Goal: Task Accomplishment & Management: Complete application form

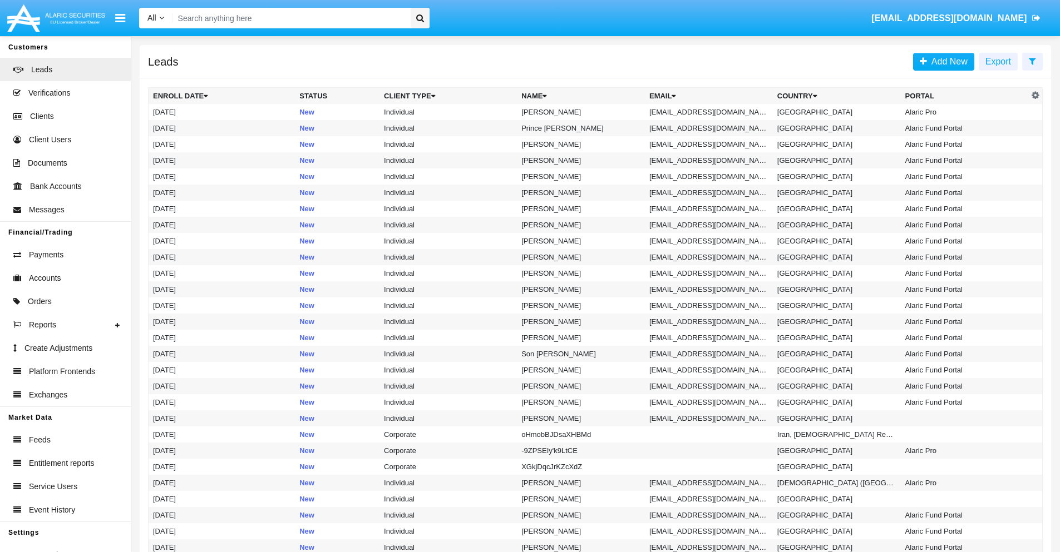
click at [1032, 61] on icon at bounding box center [1031, 61] width 7 height 9
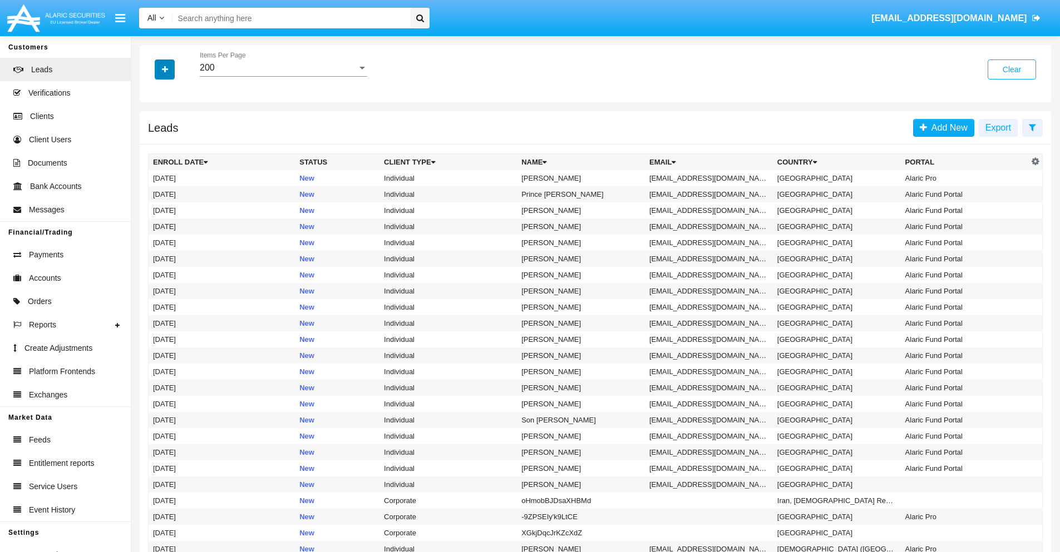
click at [165, 69] on icon "button" at bounding box center [165, 70] width 6 height 8
click at [173, 141] on span "Email" at bounding box center [173, 140] width 22 height 13
click at [153, 145] on input "Email" at bounding box center [152, 145] width 1 height 1
checkbox input "true"
click at [165, 69] on icon "button" at bounding box center [165, 70] width 6 height 8
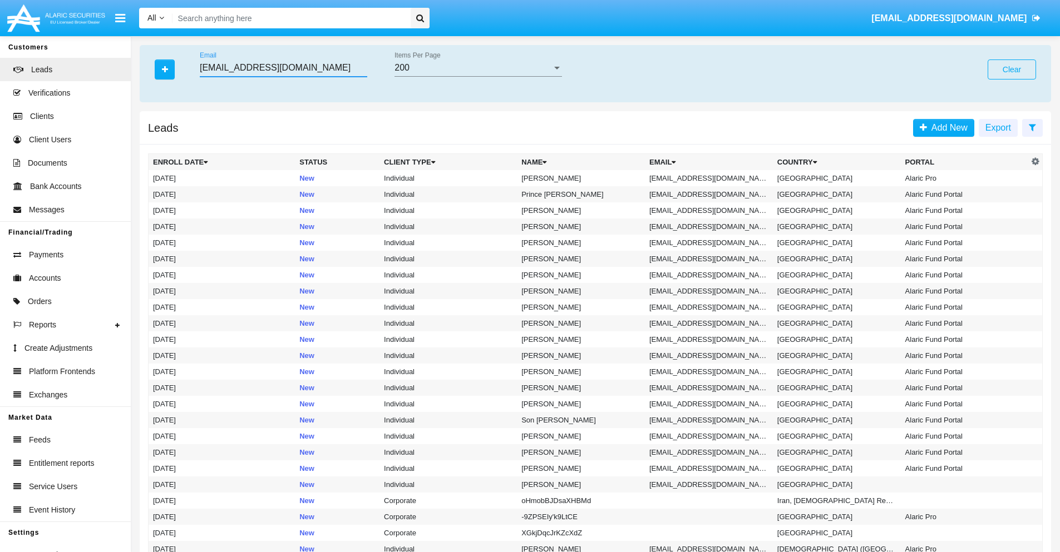
type input "0bfyzqirc4@mp-ks.jp"
click at [712, 178] on td "0bfyzqirc4@mp-ks.jp" at bounding box center [709, 178] width 128 height 16
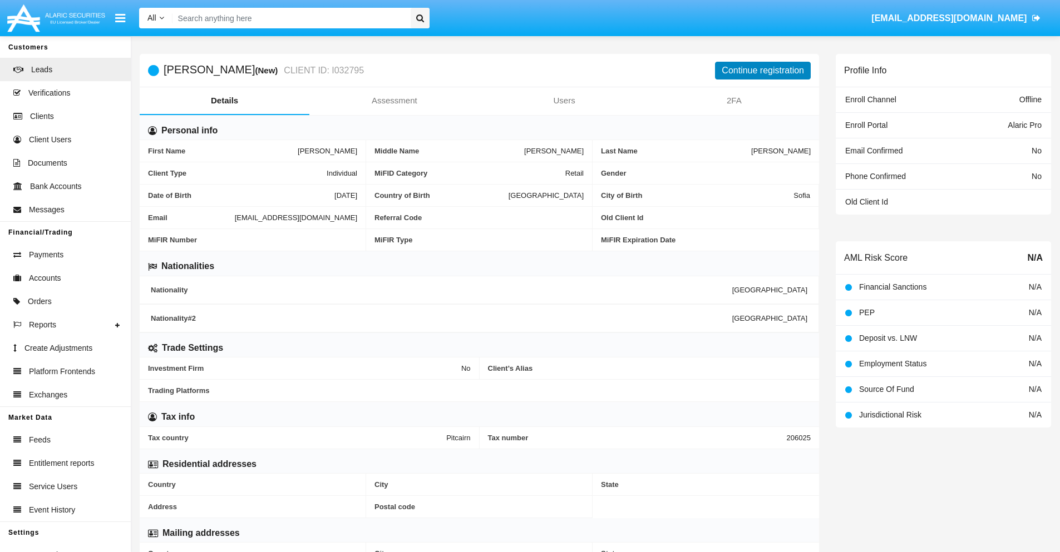
click at [763, 70] on button "Continue registration" at bounding box center [763, 71] width 96 height 18
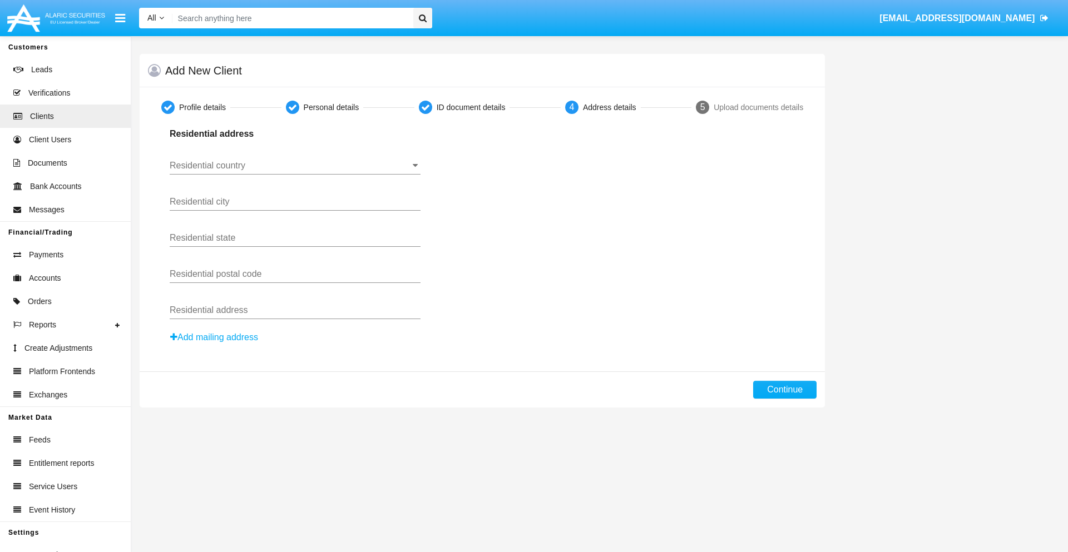
click at [295, 166] on input "Residential country" at bounding box center [295, 166] width 251 height 10
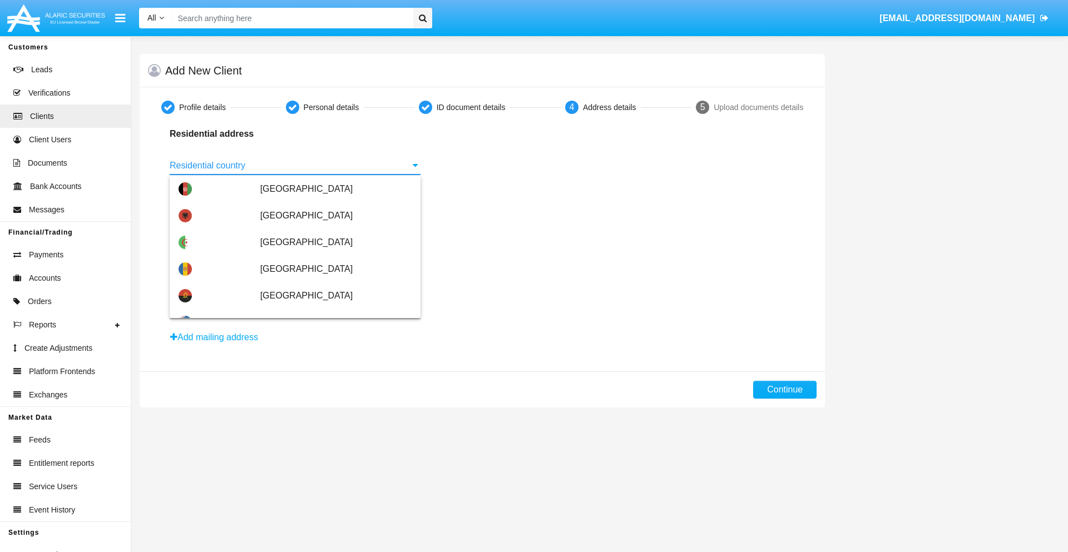
type input "[GEOGRAPHIC_DATA]"
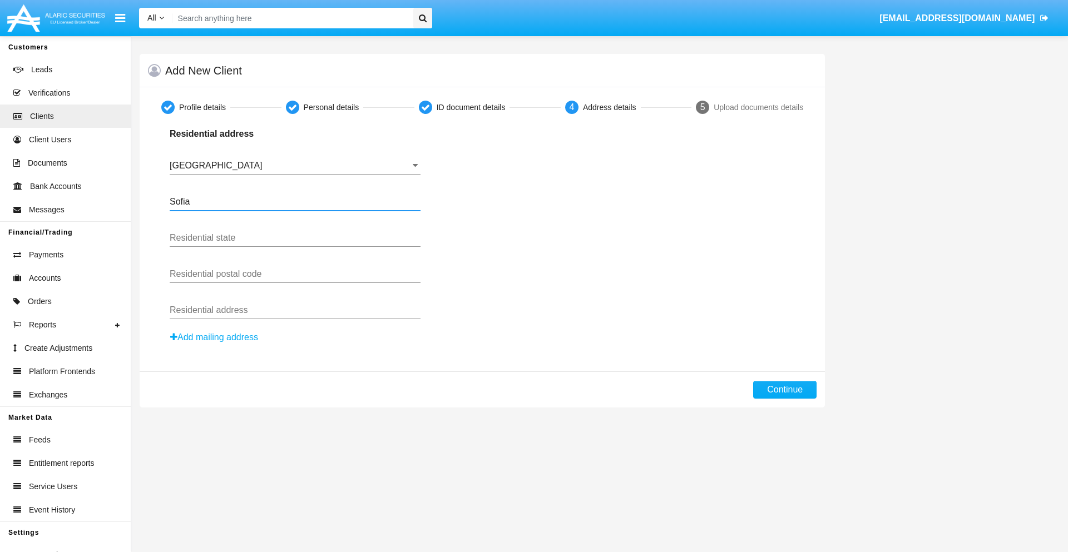
type input "Sofia"
type input "1000"
type input "Vasil Levski"
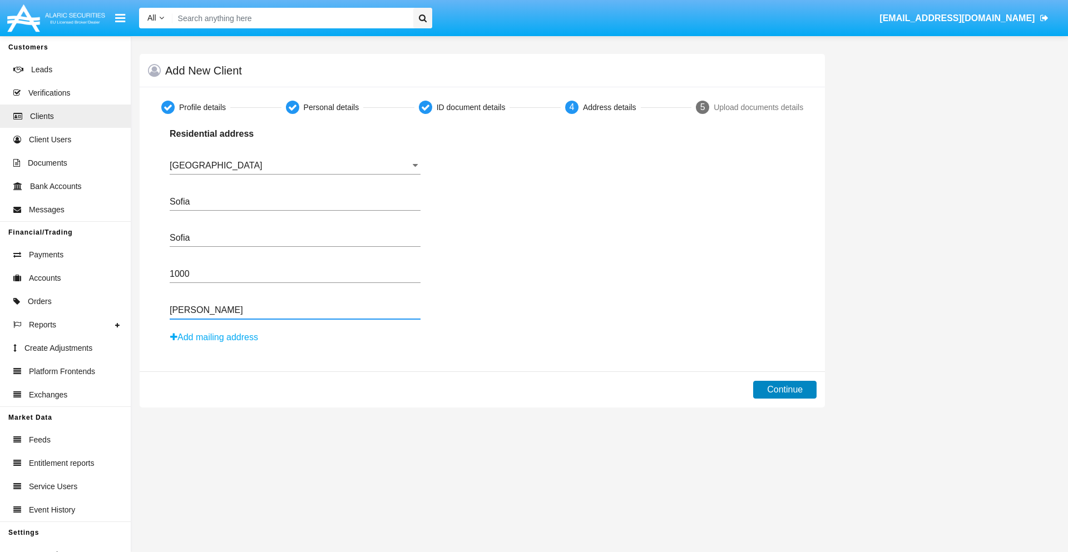
click at [785, 390] on button "Continue" at bounding box center [784, 390] width 63 height 18
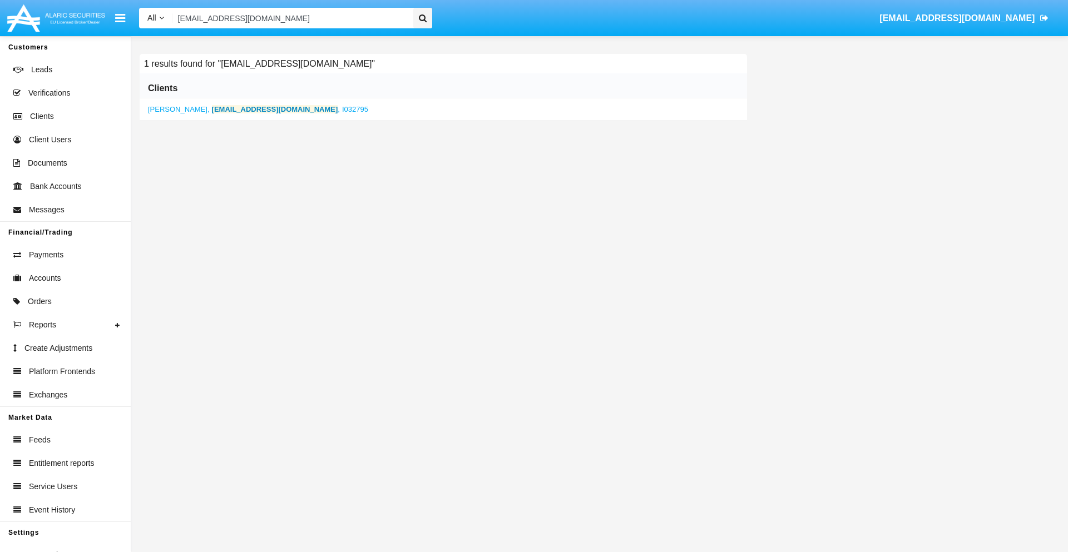
type input "0bfyzqirc4@mp-ks.jp"
click at [243, 109] on b "0bfyzqirc4@mp-ks.jp" at bounding box center [275, 109] width 126 height 8
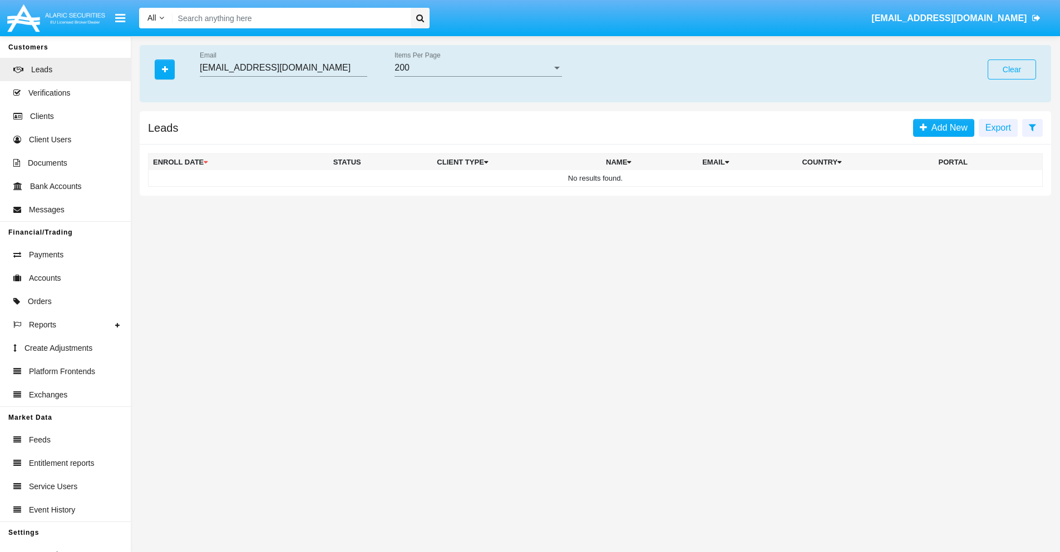
click at [1011, 70] on button "Clear" at bounding box center [1011, 70] width 48 height 20
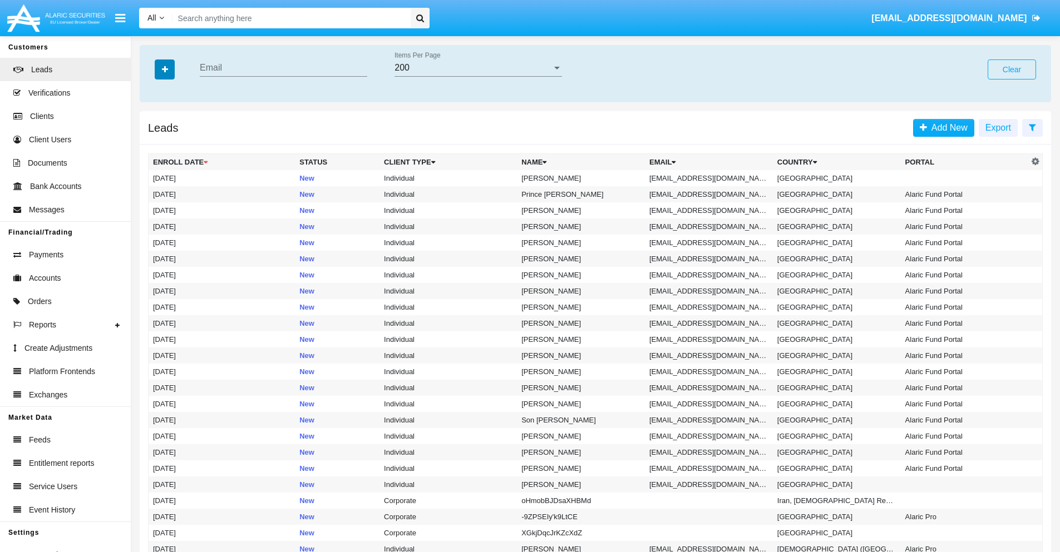
click at [165, 69] on icon "button" at bounding box center [165, 70] width 6 height 8
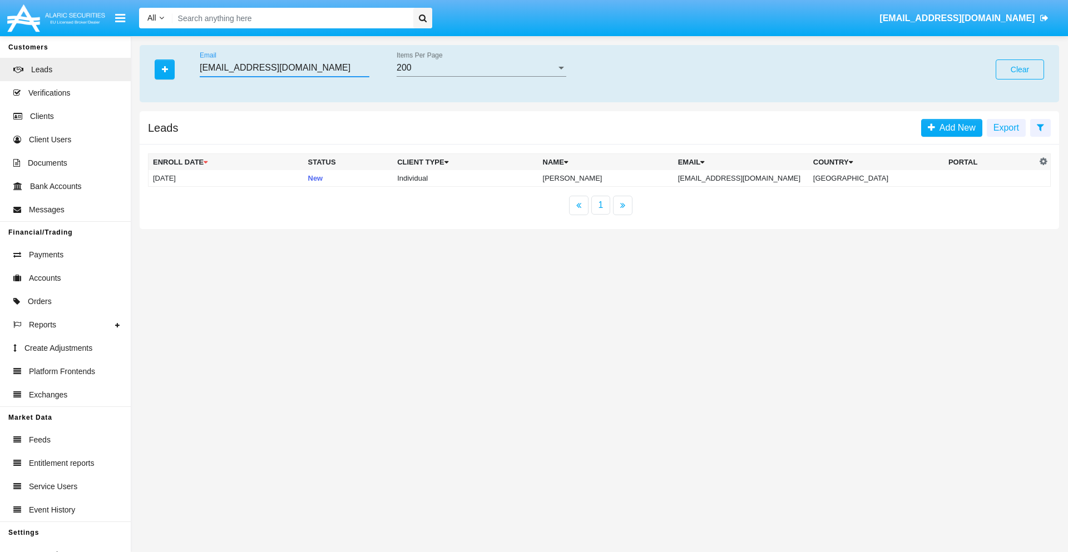
type input "01njpa@ga298pmf58.net"
click at [753, 178] on td "01njpa@ga298pmf58.net" at bounding box center [741, 178] width 135 height 17
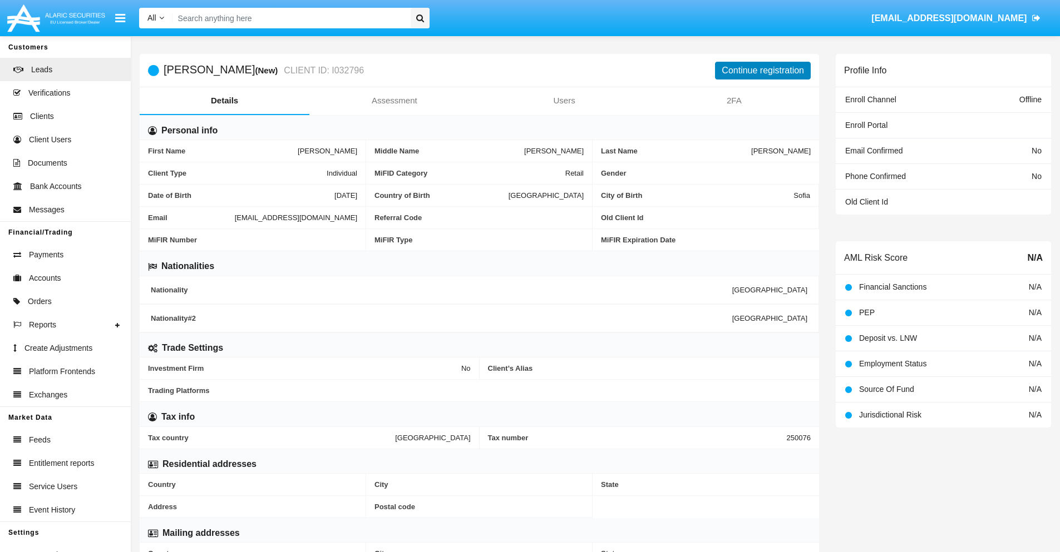
click at [763, 70] on button "Continue registration" at bounding box center [763, 71] width 96 height 18
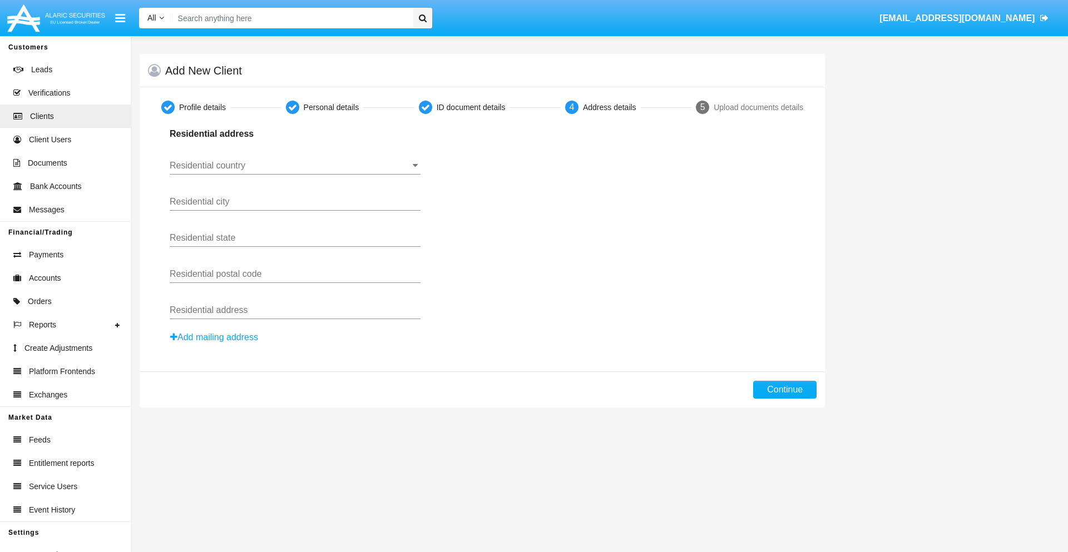
click at [215, 338] on button "Add mailing address" at bounding box center [214, 337] width 89 height 14
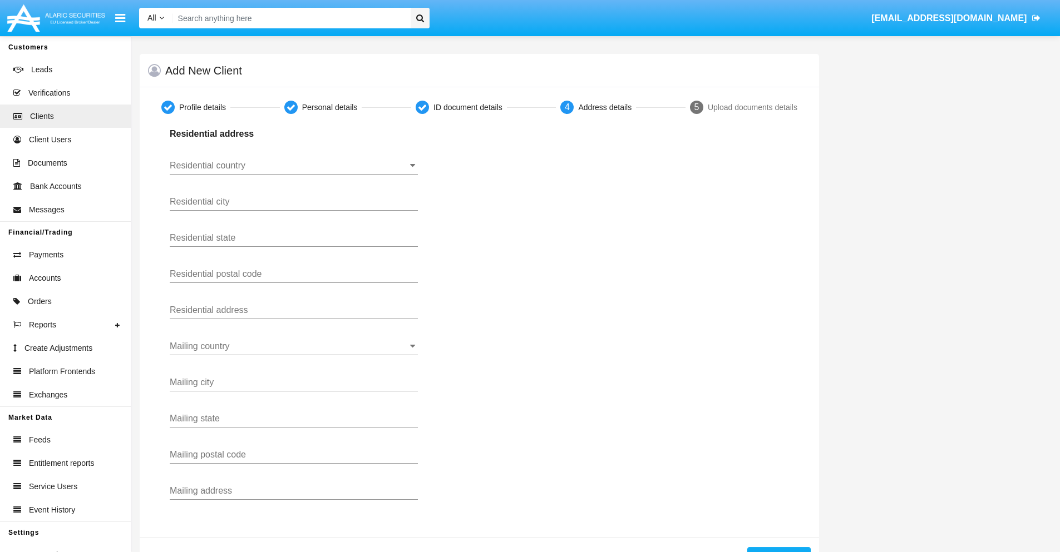
click at [294, 166] on input "Residential country" at bounding box center [294, 166] width 248 height 10
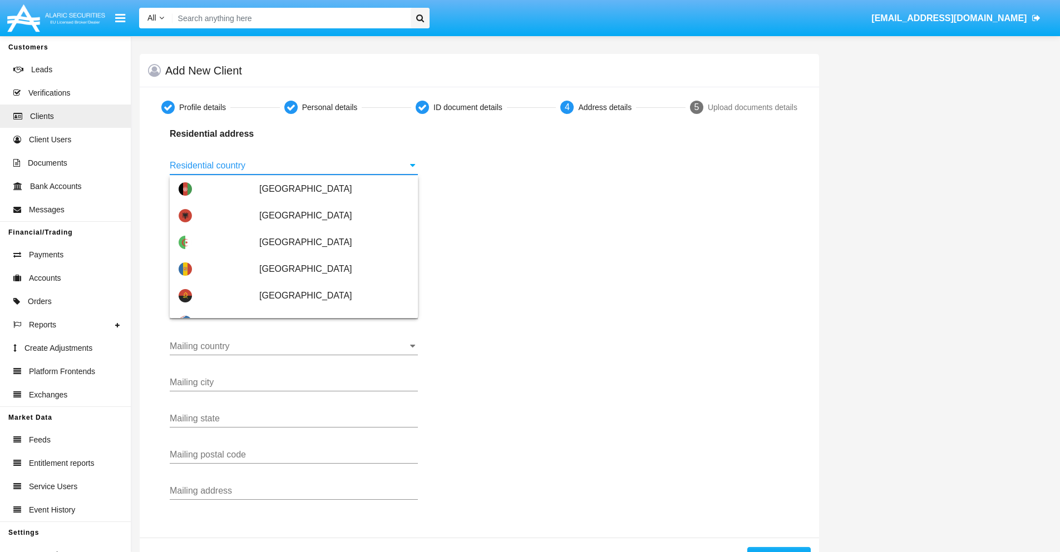
scroll to position [659, 0]
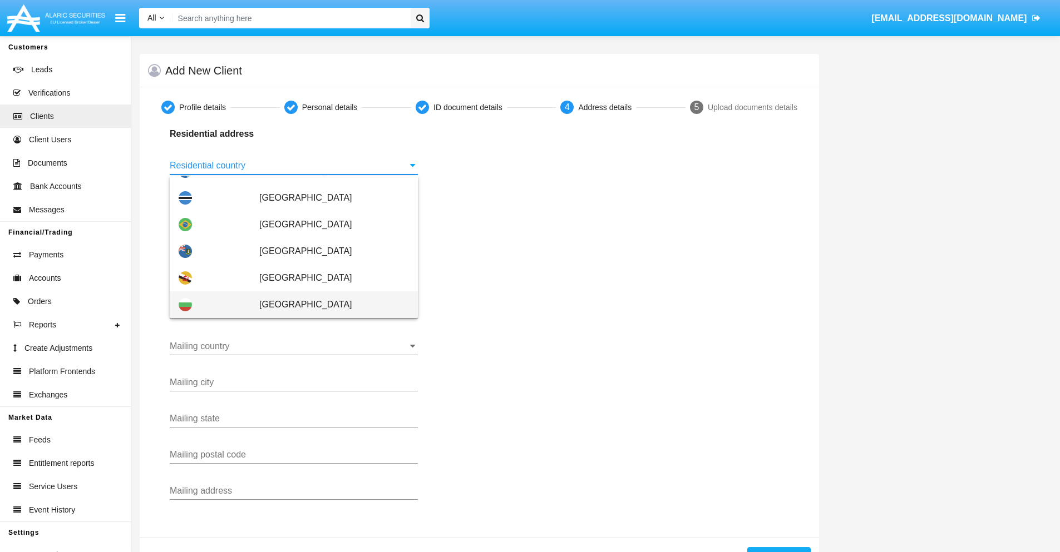
click at [328, 305] on span "[GEOGRAPHIC_DATA]" at bounding box center [334, 304] width 150 height 27
type input "[GEOGRAPHIC_DATA]"
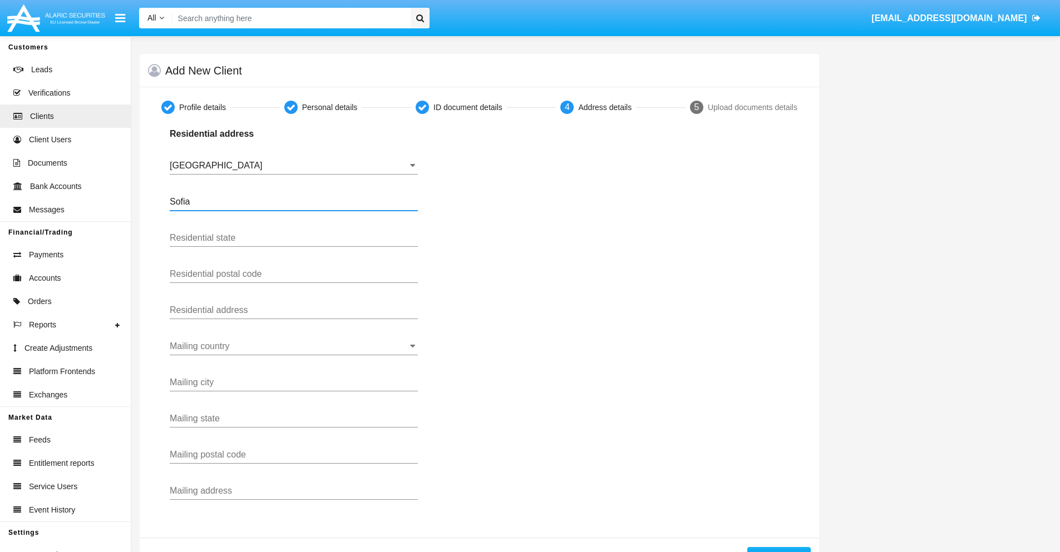
type input "Sofia"
type input "1000"
type input "Vasil Levski"
click at [294, 347] on input "Mailing country" at bounding box center [294, 347] width 248 height 10
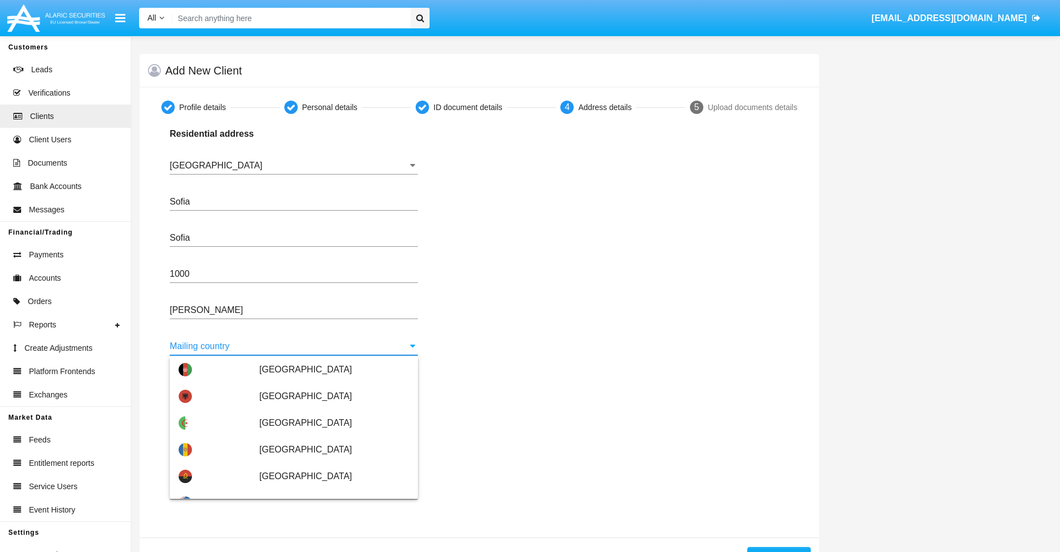
scroll to position [71, 0]
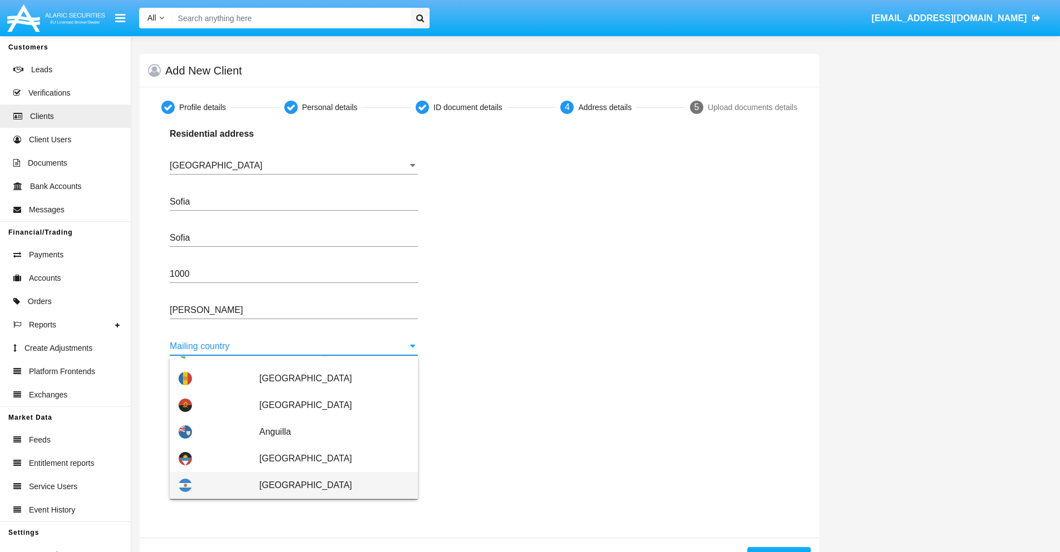
click at [328, 486] on span "Argentina" at bounding box center [334, 485] width 150 height 27
type input "Argentina"
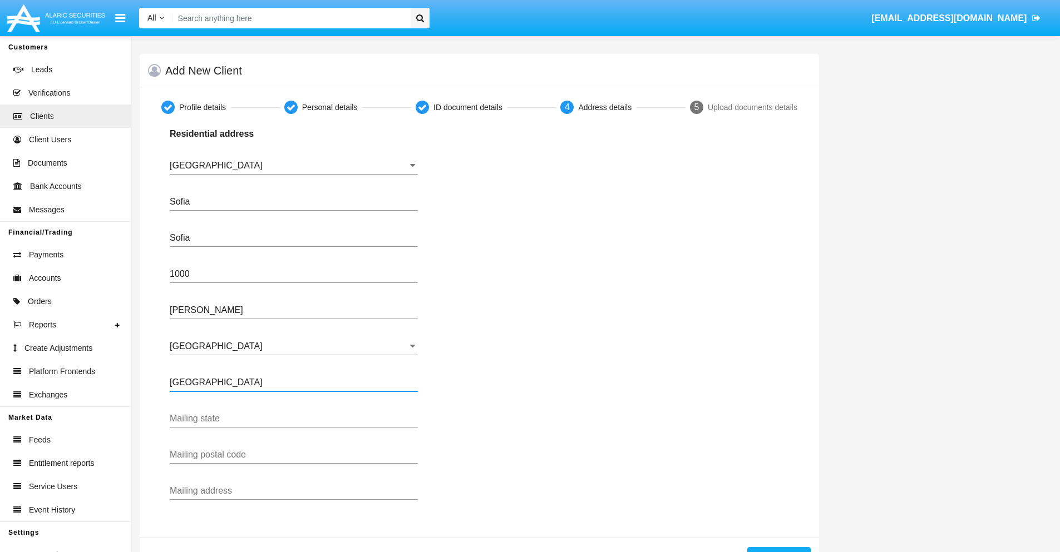
type input "Buenos Aires"
type input "7777"
type input "Test Mail Address"
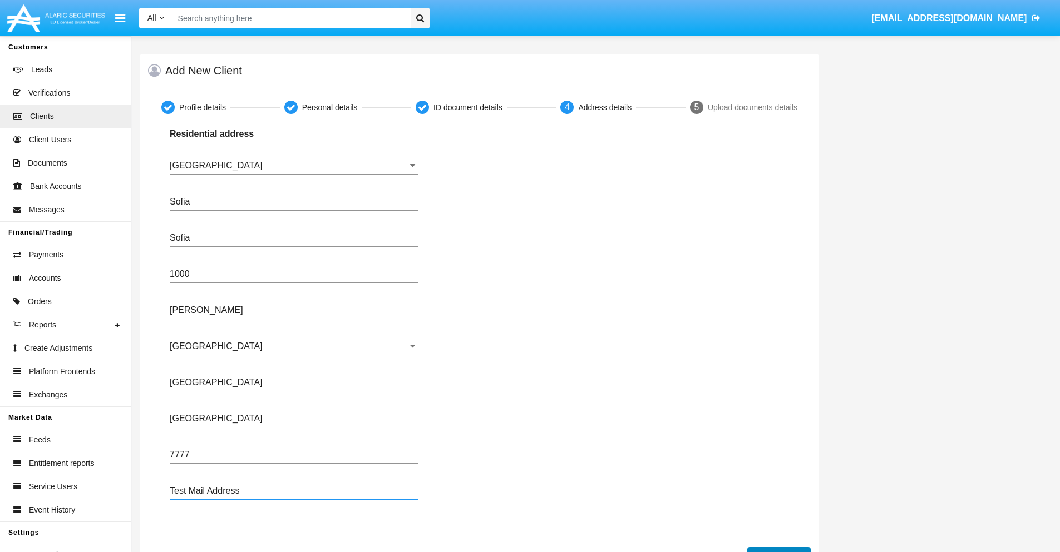
click at [778, 550] on button "Continue" at bounding box center [778, 556] width 63 height 18
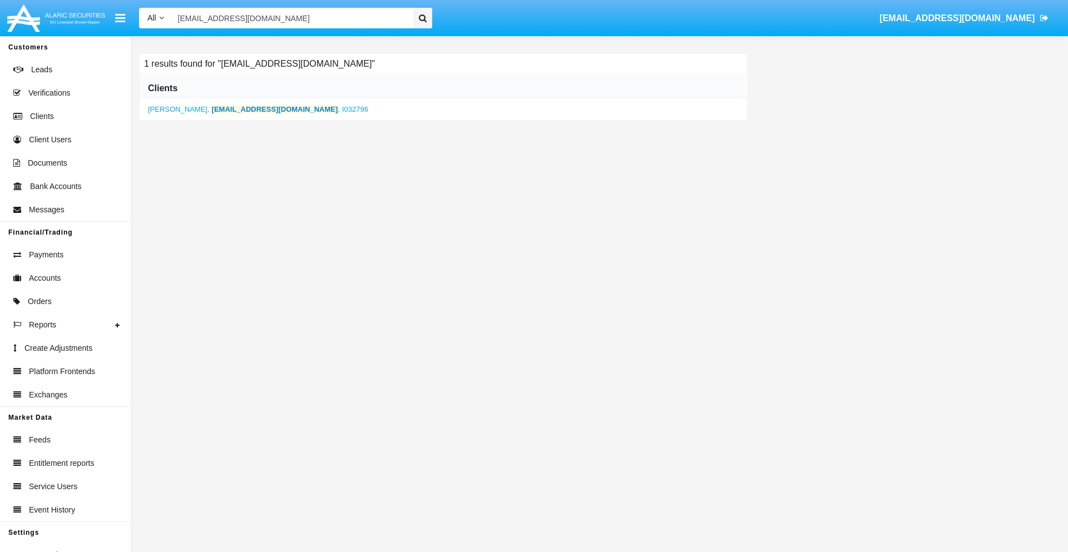
type input "01njpa@ga298pmf58.net"
click at [243, 109] on b "01njpa@ga298pmf58.net" at bounding box center [275, 109] width 126 height 8
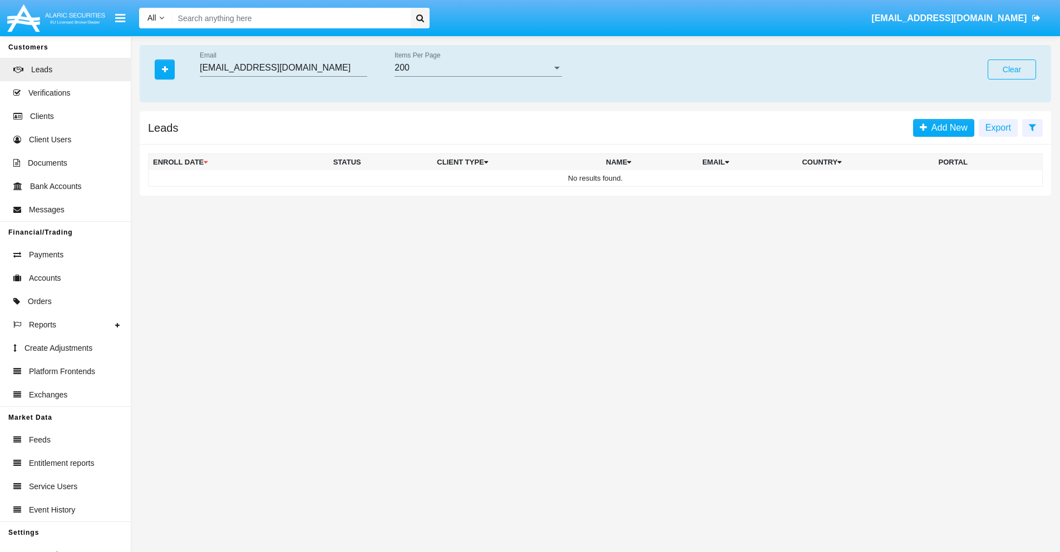
click at [1011, 70] on button "Clear" at bounding box center [1011, 70] width 48 height 20
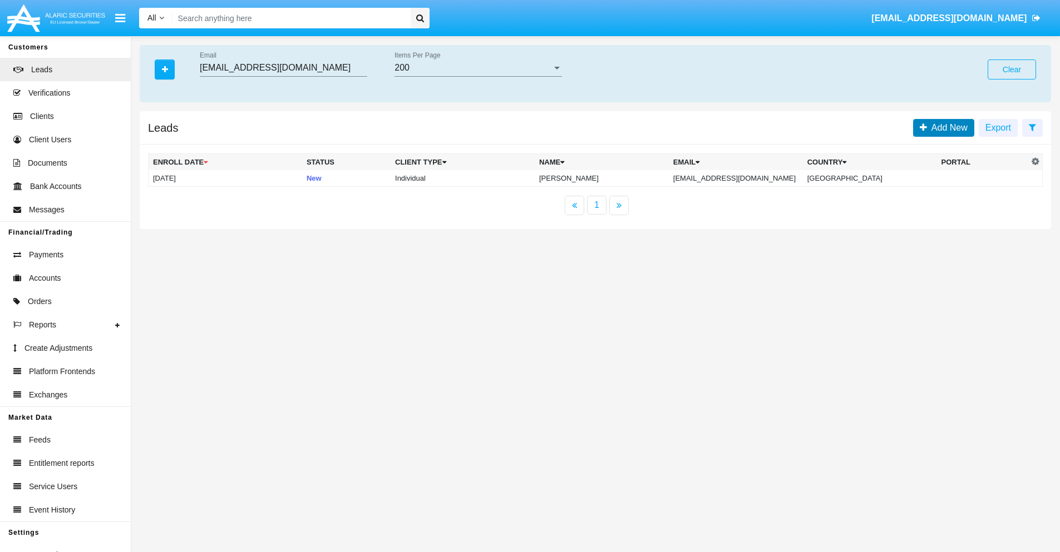
click at [947, 127] on span "Add New" at bounding box center [947, 127] width 41 height 9
